Goal: Book appointment/travel/reservation

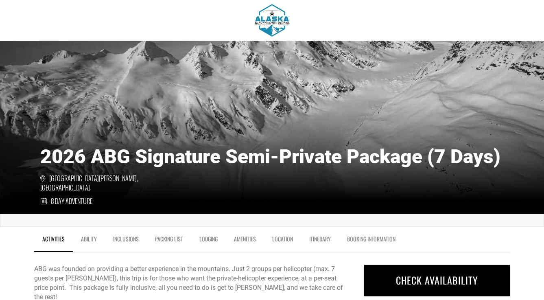
scroll to position [68, 0]
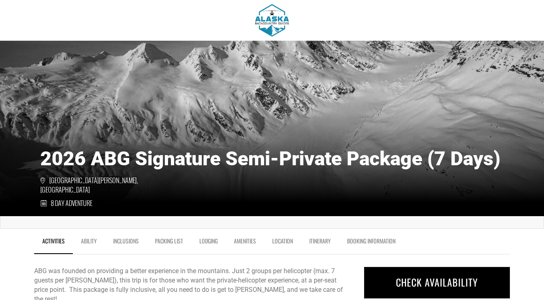
click at [87, 241] on link "Ability" at bounding box center [89, 243] width 32 height 20
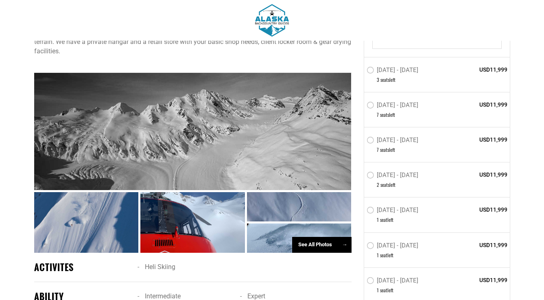
scroll to position [344, 0]
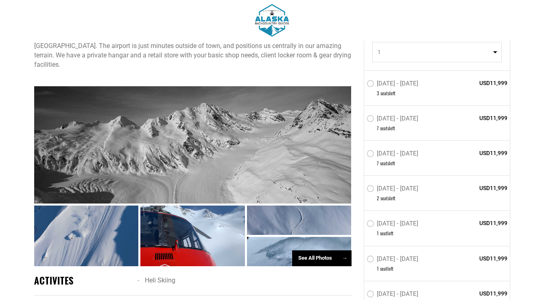
click at [420, 118] on label "[DATE] - [DATE]" at bounding box center [393, 120] width 54 height 10
click at [361, 118] on input "[DATE] - [DATE]" at bounding box center [361, 122] width 0 height 18
click at [420, 118] on label "[DATE] - [DATE]" at bounding box center [392, 119] width 53 height 10
click at [361, 118] on input "[DATE] - [DATE]" at bounding box center [361, 121] width 0 height 17
click at [370, 117] on label "[DATE] - [DATE]" at bounding box center [392, 119] width 53 height 10
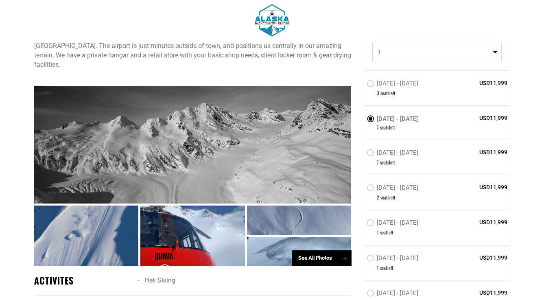
click at [361, 117] on input "[DATE] - [DATE]" at bounding box center [361, 121] width 0 height 17
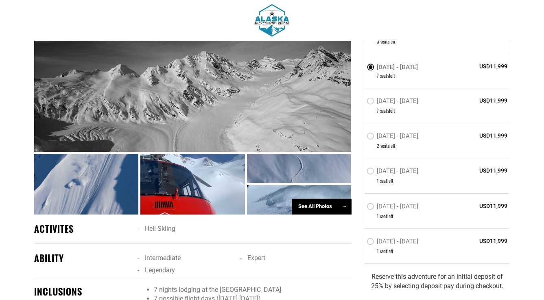
scroll to position [385, 0]
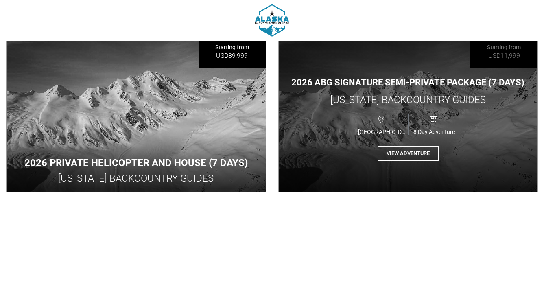
click at [350, 86] on span "2026 ABG Signature Semi-Private Package (7 Days)" at bounding box center [407, 82] width 233 height 10
click at [404, 152] on button "View Adventure" at bounding box center [407, 153] width 61 height 15
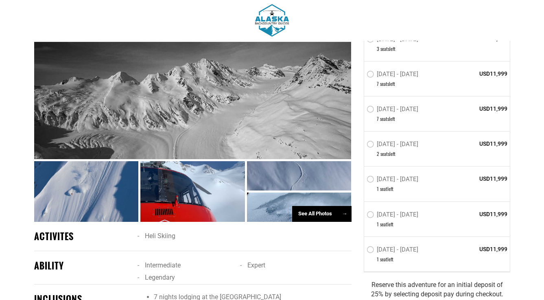
scroll to position [376, 0]
